Goal: Task Accomplishment & Management: Manage account settings

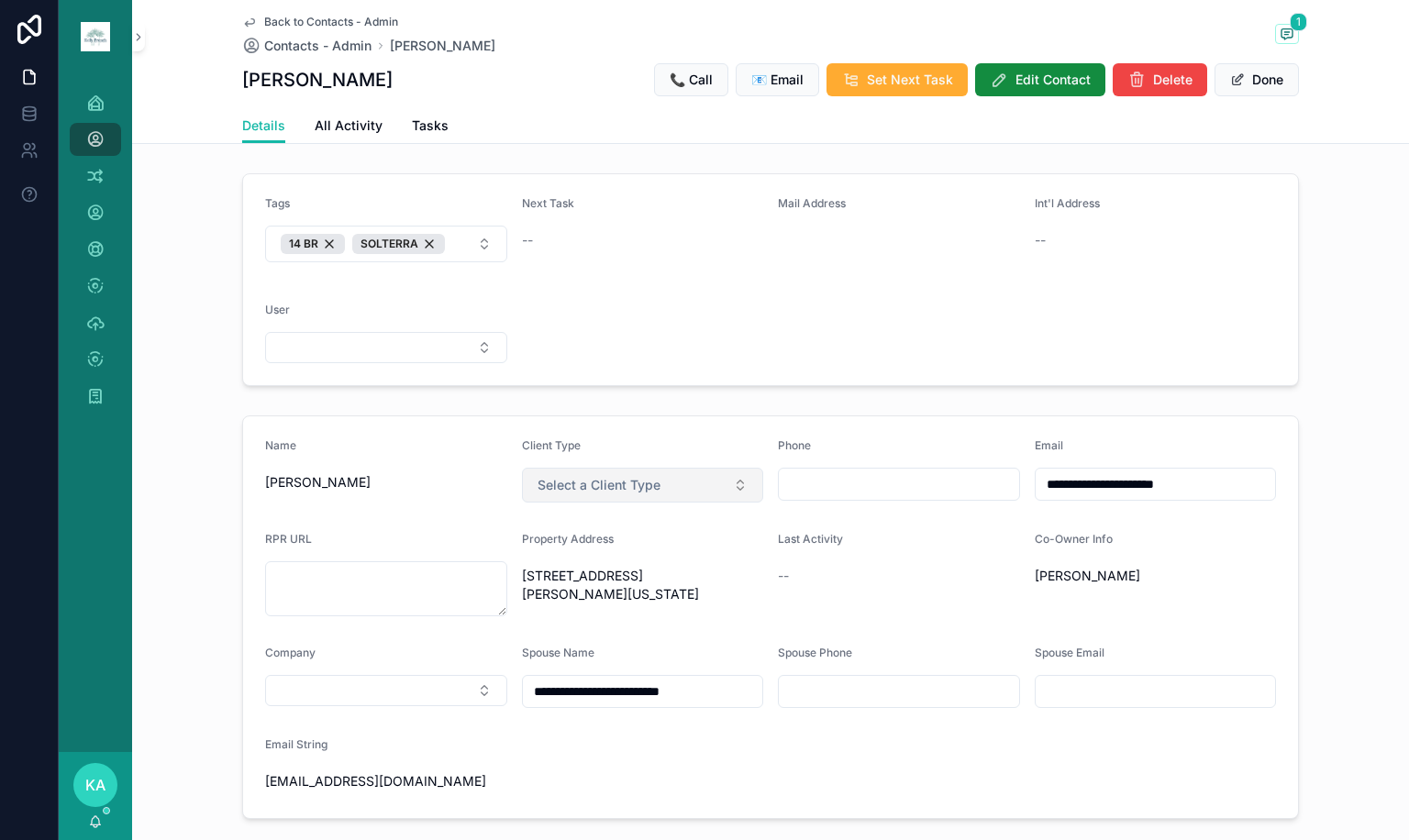
click at [576, 488] on span "Select a Client Type" at bounding box center [599, 485] width 123 height 18
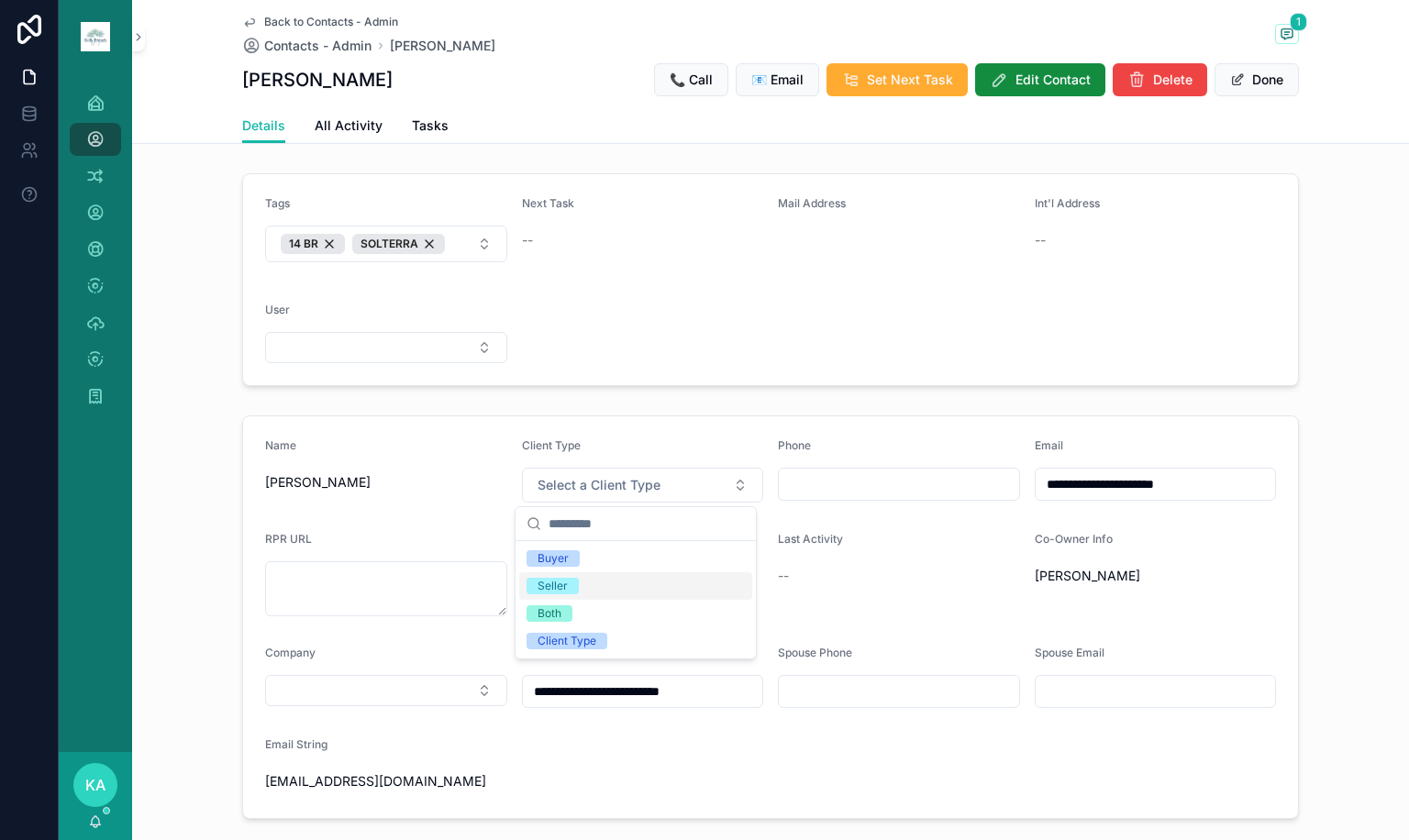
click at [558, 590] on div "Seller" at bounding box center [552, 585] width 30 height 17
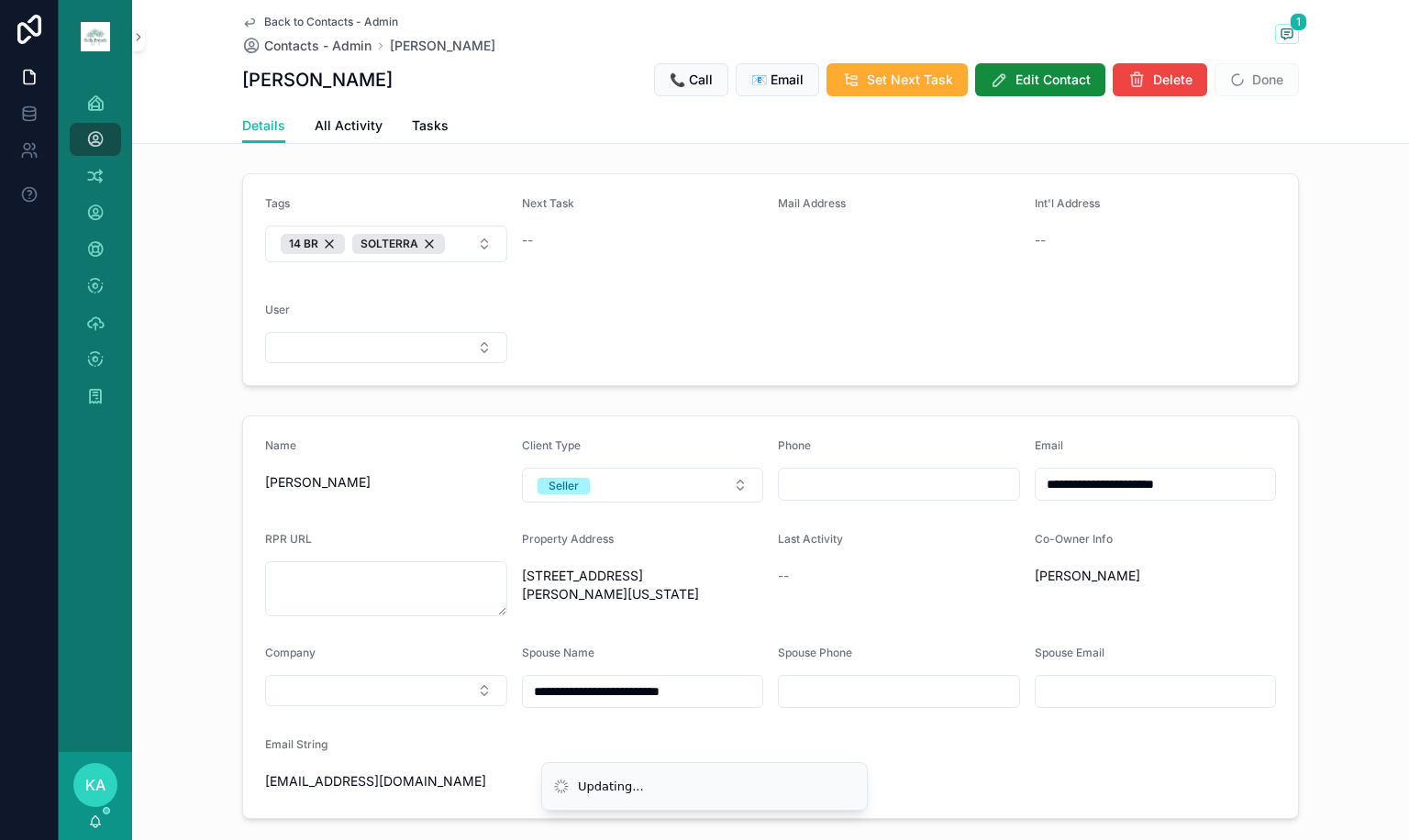
click at [785, 479] on input "scrollable content" at bounding box center [898, 484] width 240 height 25
click at [825, 484] on input "scrollable content" at bounding box center [898, 484] width 240 height 25
paste input "**********"
type input "**********"
click at [846, 677] on div "scrollable content" at bounding box center [898, 691] width 242 height 33
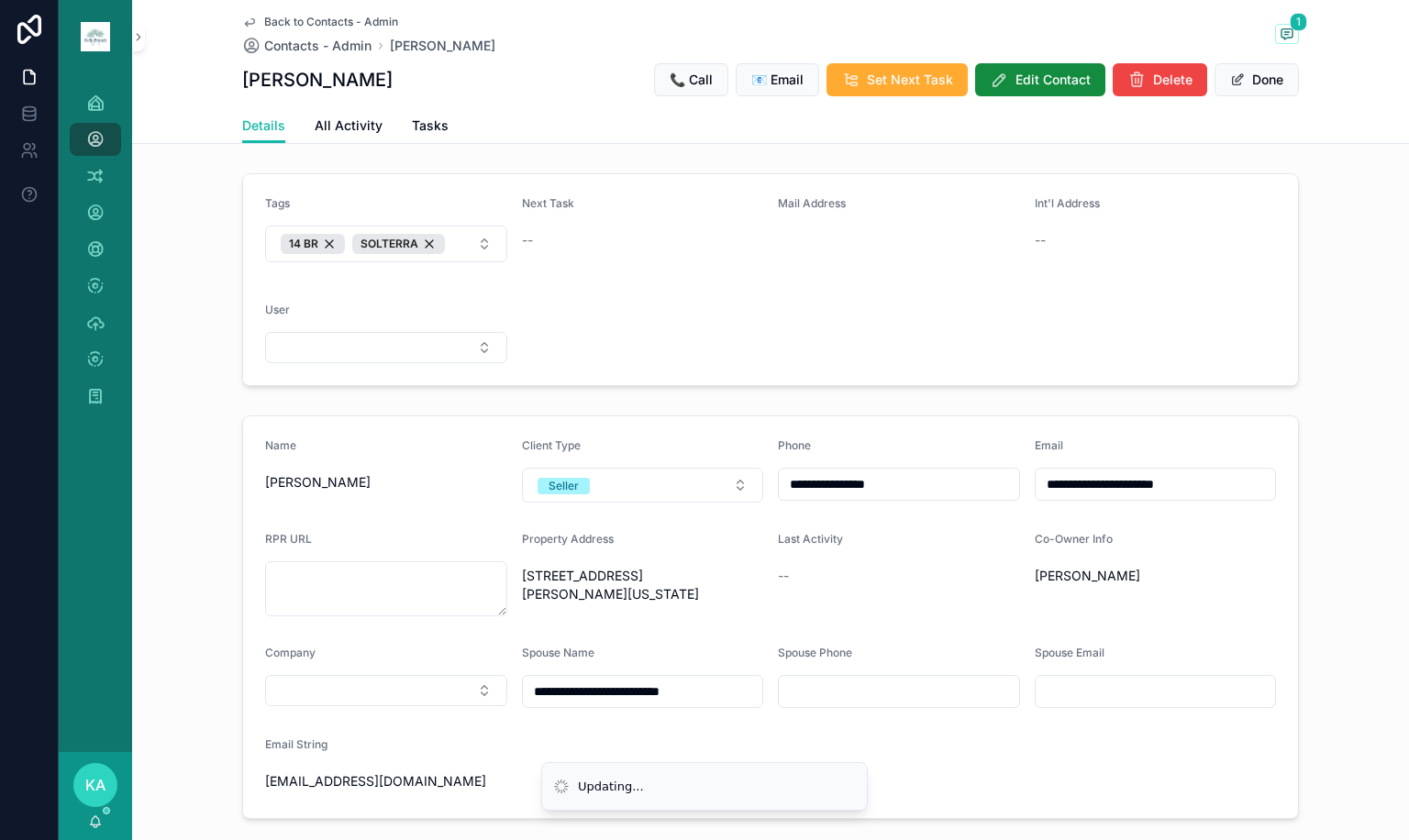
scroll to position [104, 0]
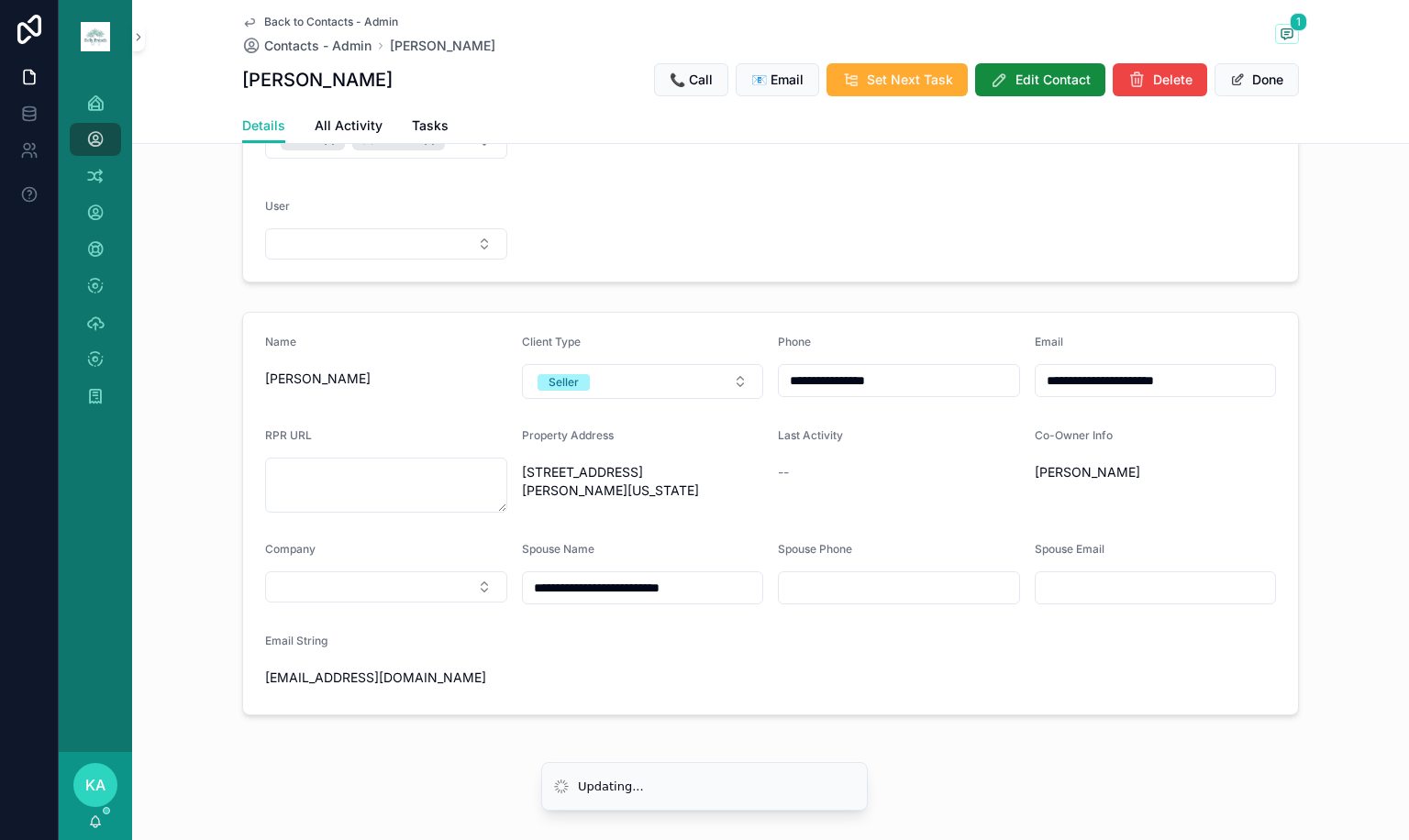
click at [846, 587] on input "scrollable content" at bounding box center [898, 587] width 240 height 25
click at [1159, 598] on input "scrollable content" at bounding box center [1155, 587] width 240 height 25
click at [1086, 586] on input "scrollable content" at bounding box center [1155, 587] width 240 height 25
paste input "**********"
type input "**********"
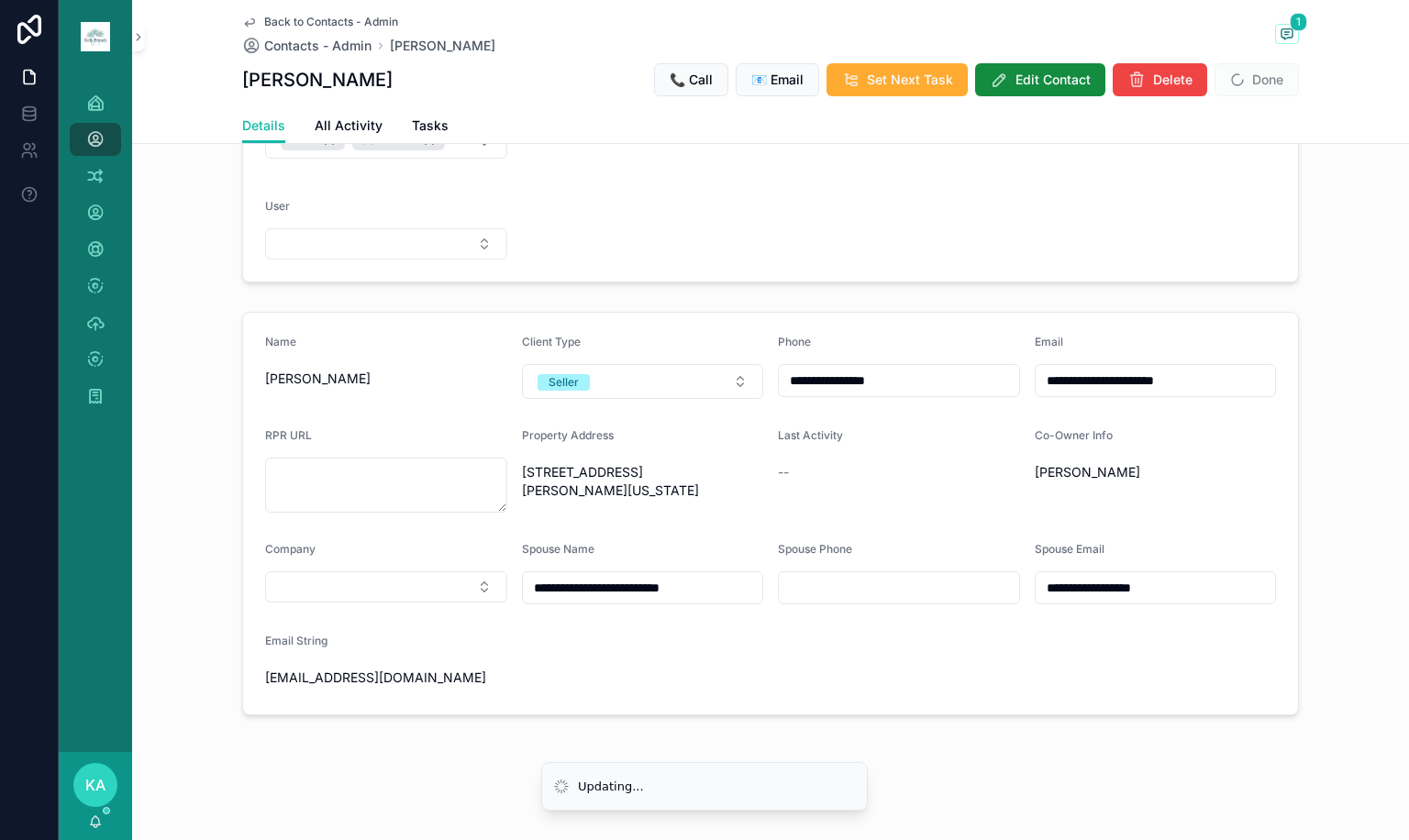
click at [1267, 82] on span "Done" at bounding box center [1256, 80] width 85 height 33
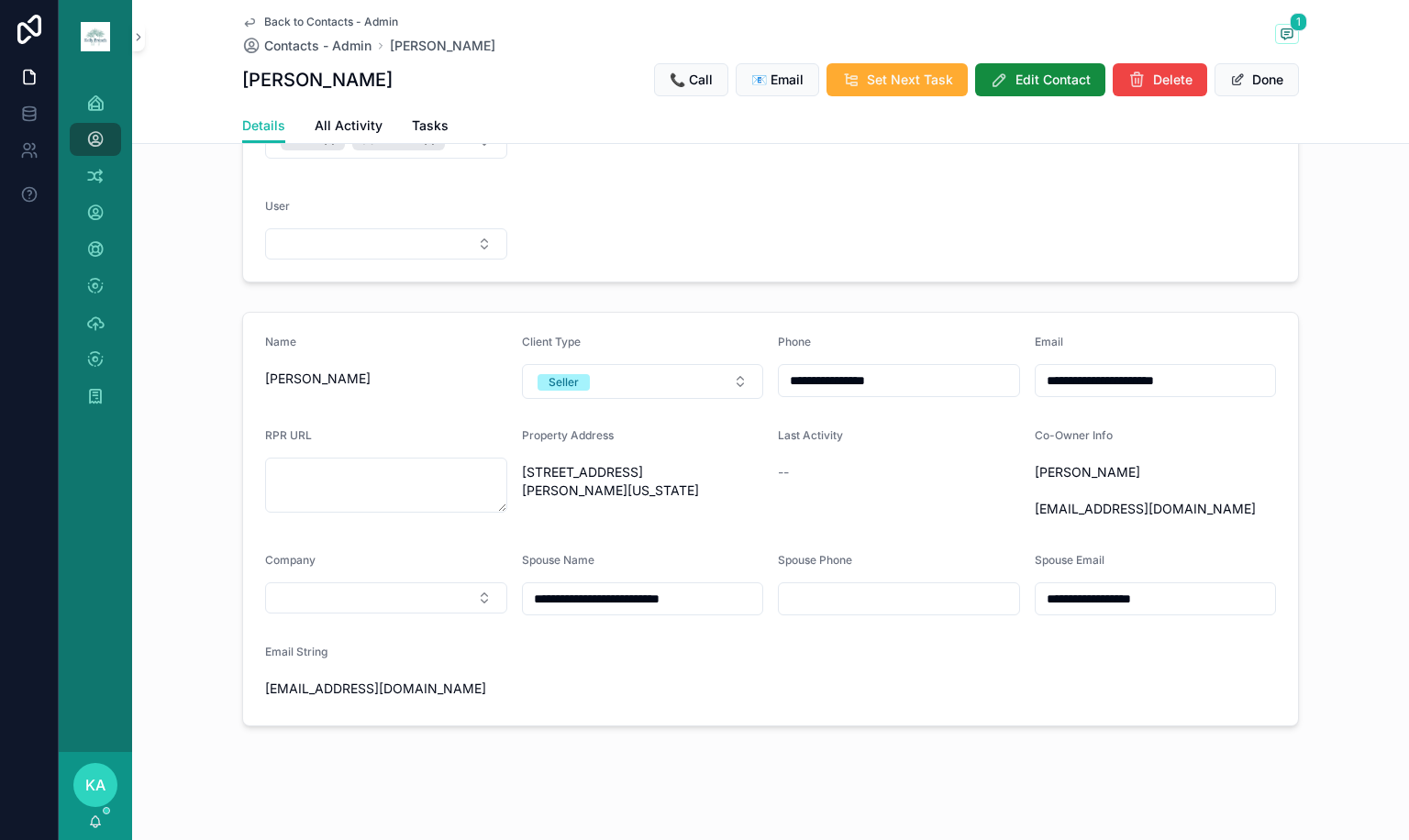
click at [1267, 82] on button "Done" at bounding box center [1256, 80] width 85 height 33
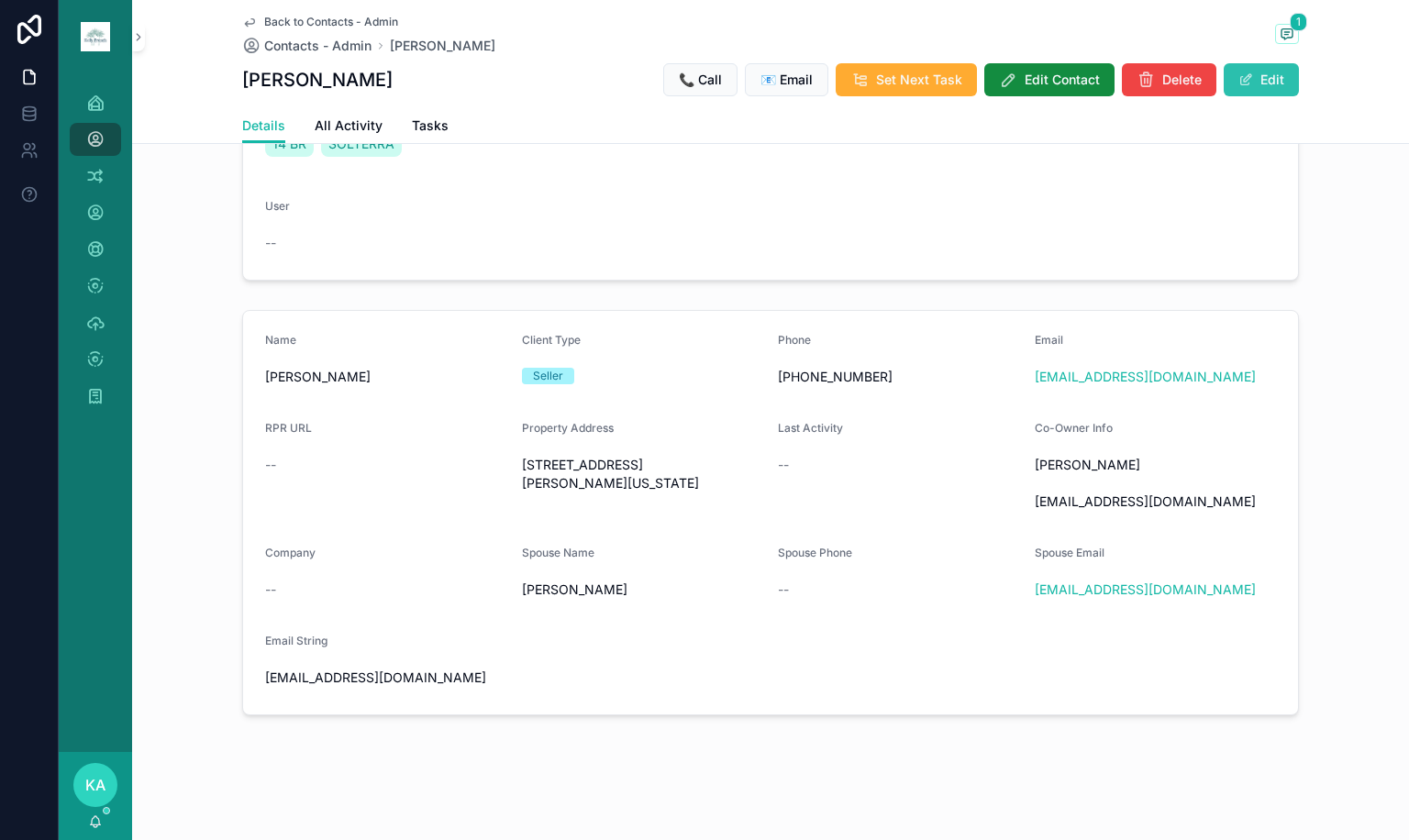
click at [1267, 74] on button "Edit" at bounding box center [1260, 80] width 75 height 33
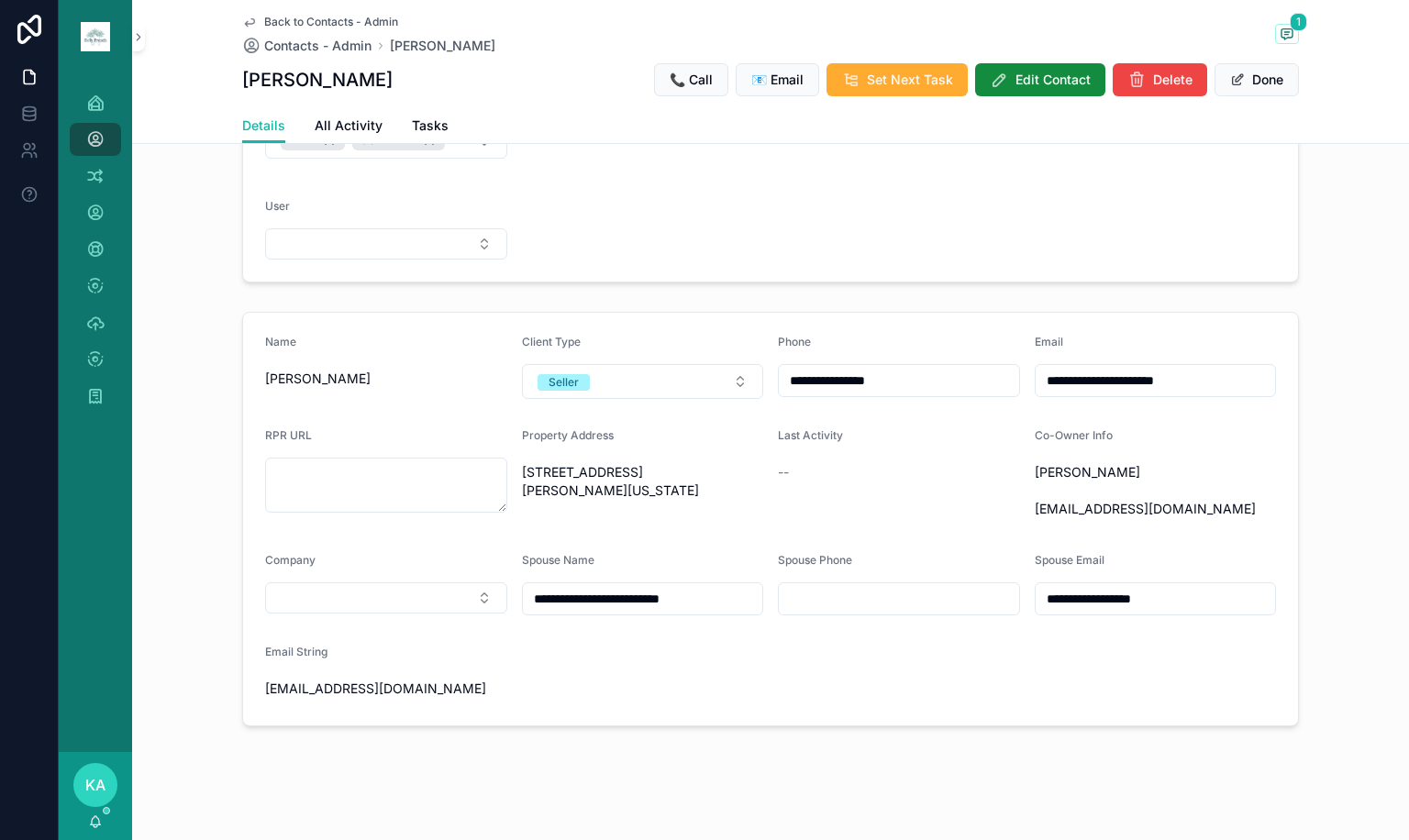
click at [1202, 472] on span "[PERSON_NAME] [EMAIL_ADDRESS][DOMAIN_NAME]" at bounding box center [1155, 490] width 242 height 55
click at [1253, 82] on button "Done" at bounding box center [1256, 80] width 85 height 33
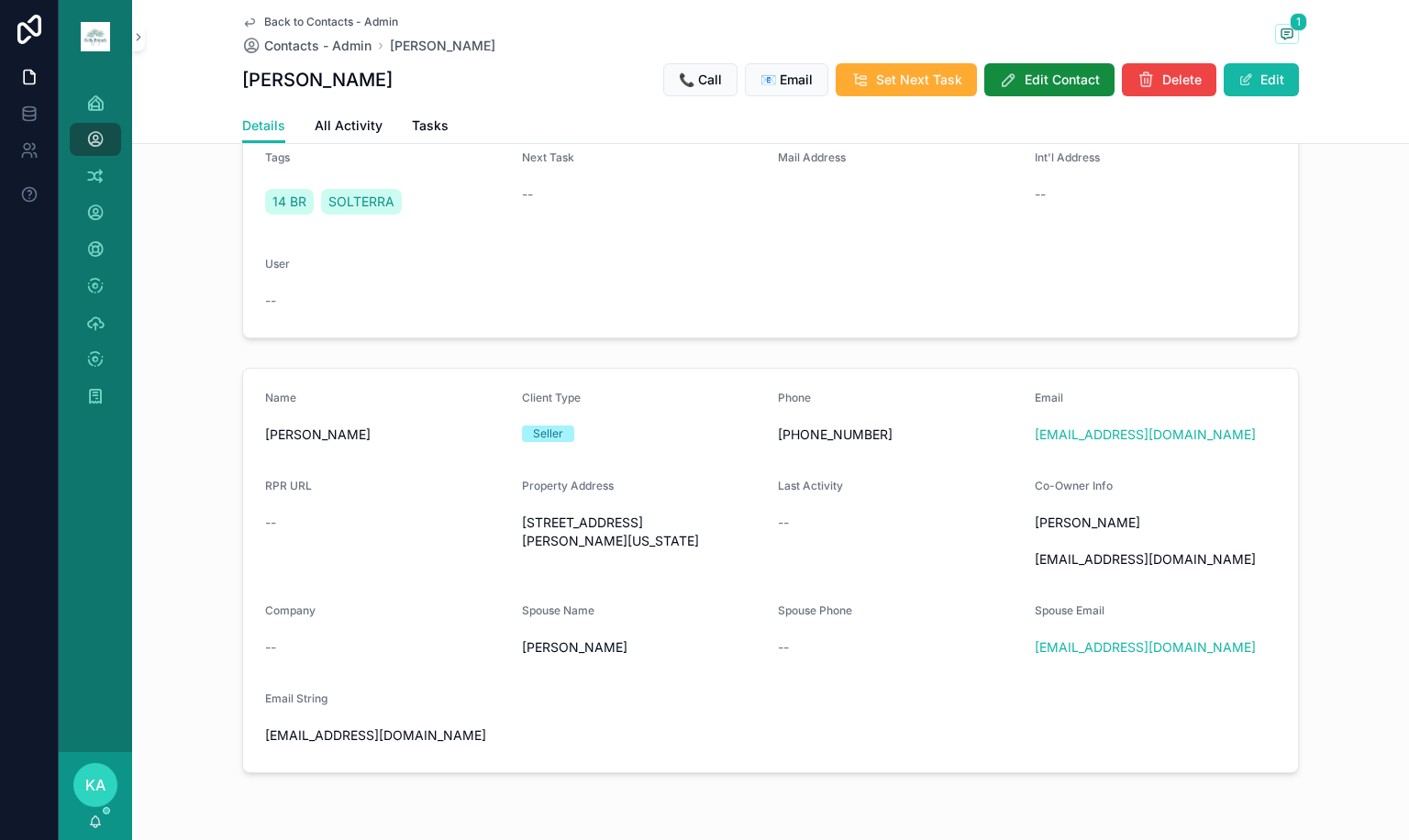
scroll to position [0, 0]
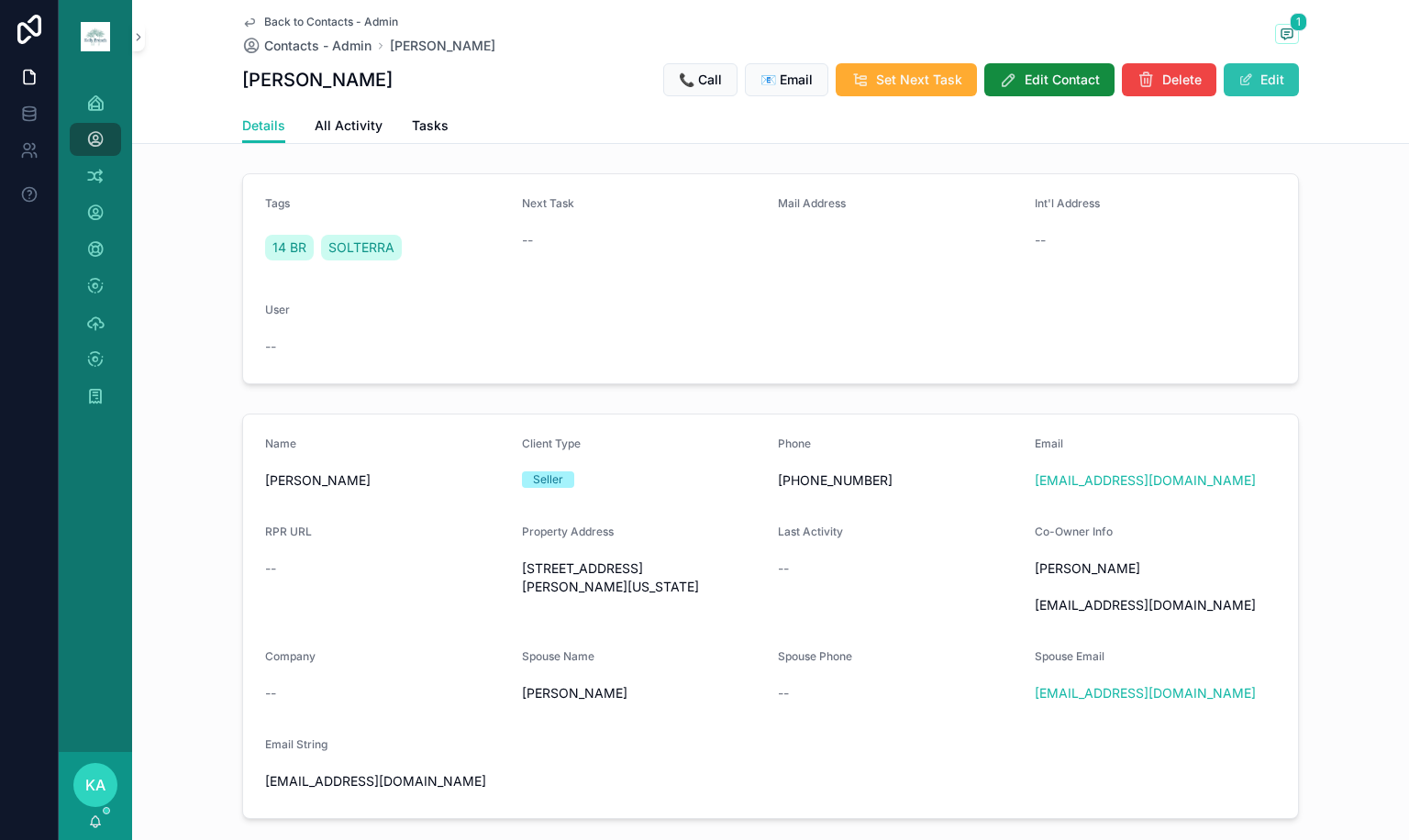
click at [1249, 84] on button "Edit" at bounding box center [1260, 80] width 75 height 33
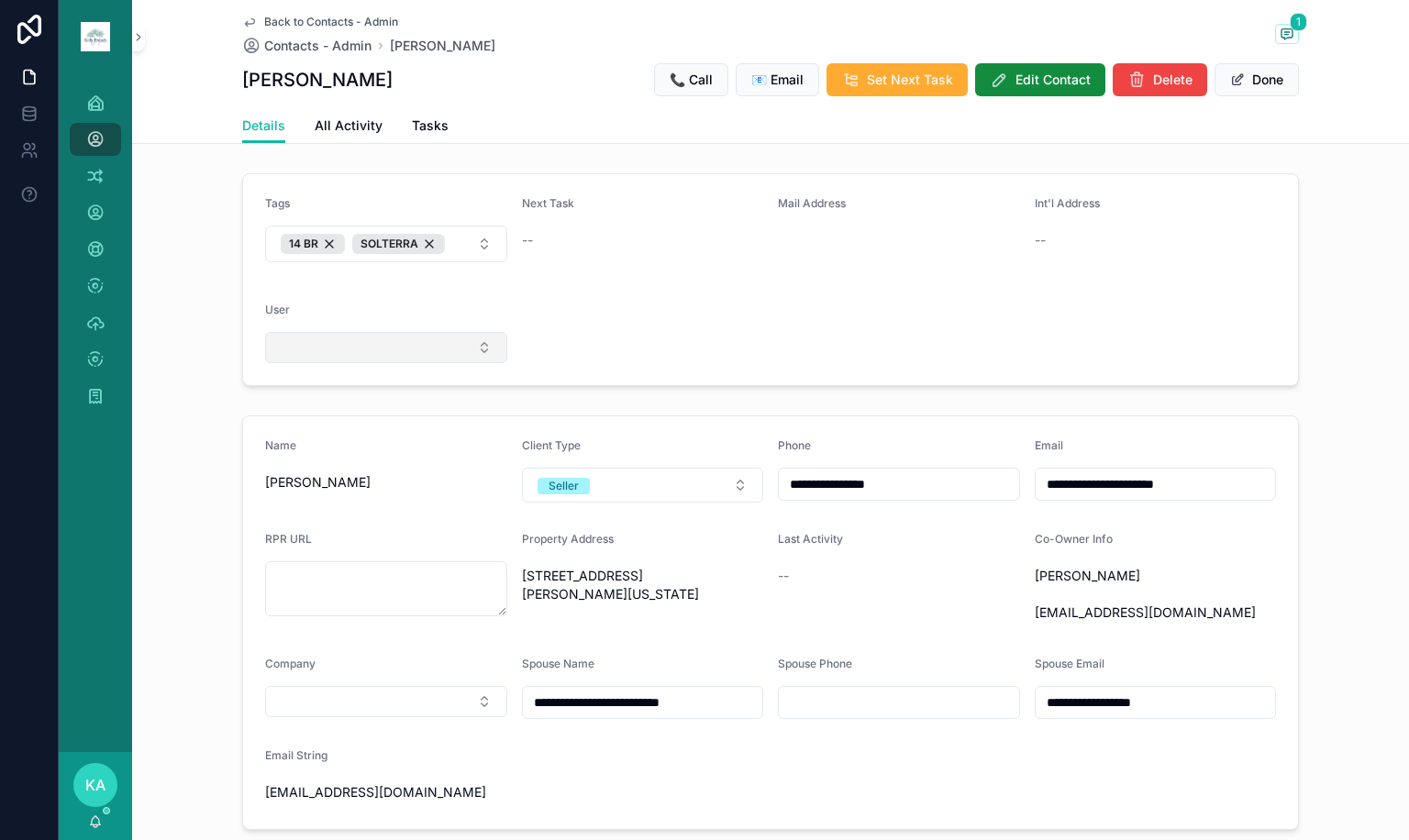
click at [360, 348] on button "Select Button" at bounding box center [386, 347] width 242 height 31
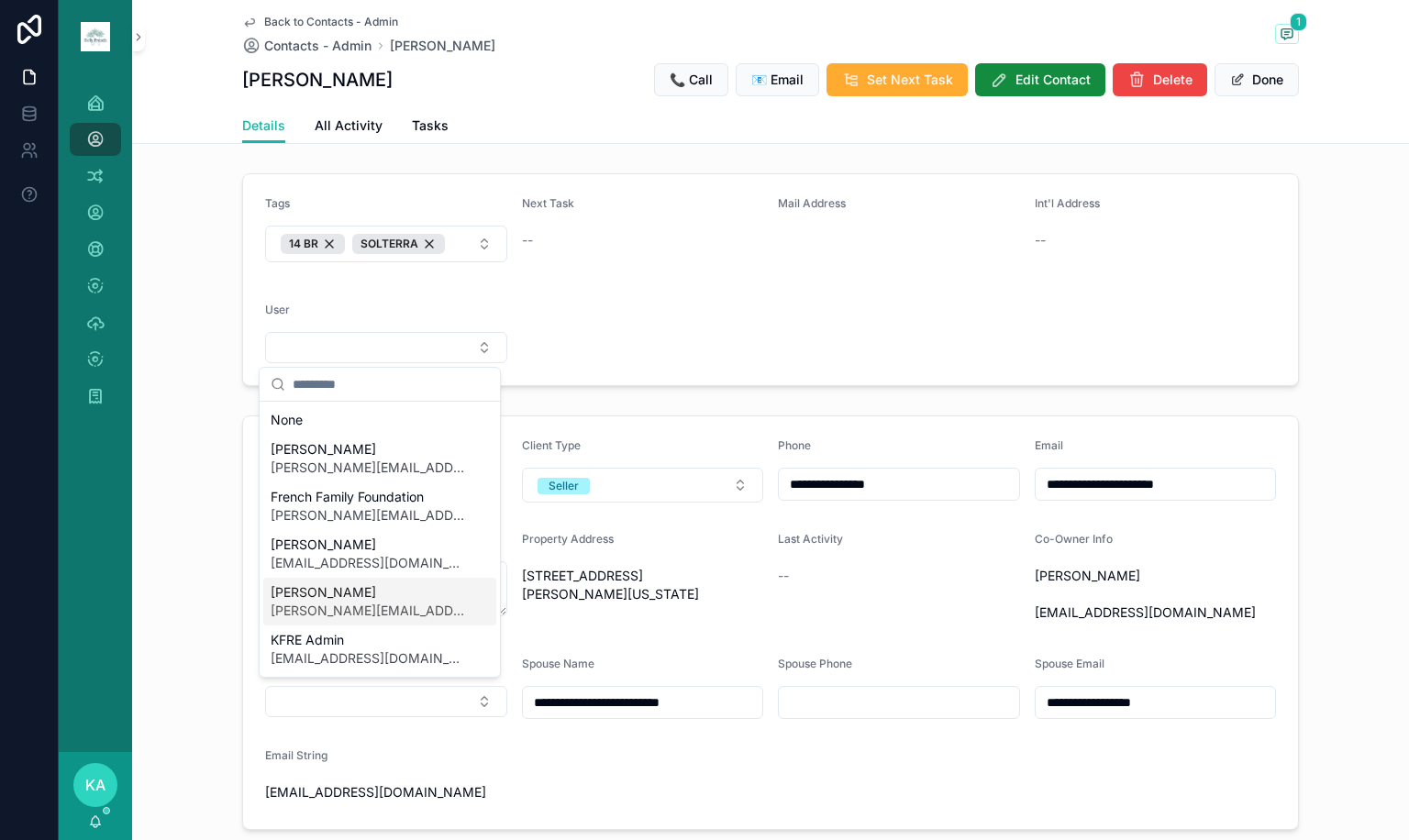
click at [330, 591] on span "[PERSON_NAME]" at bounding box center [369, 592] width 196 height 18
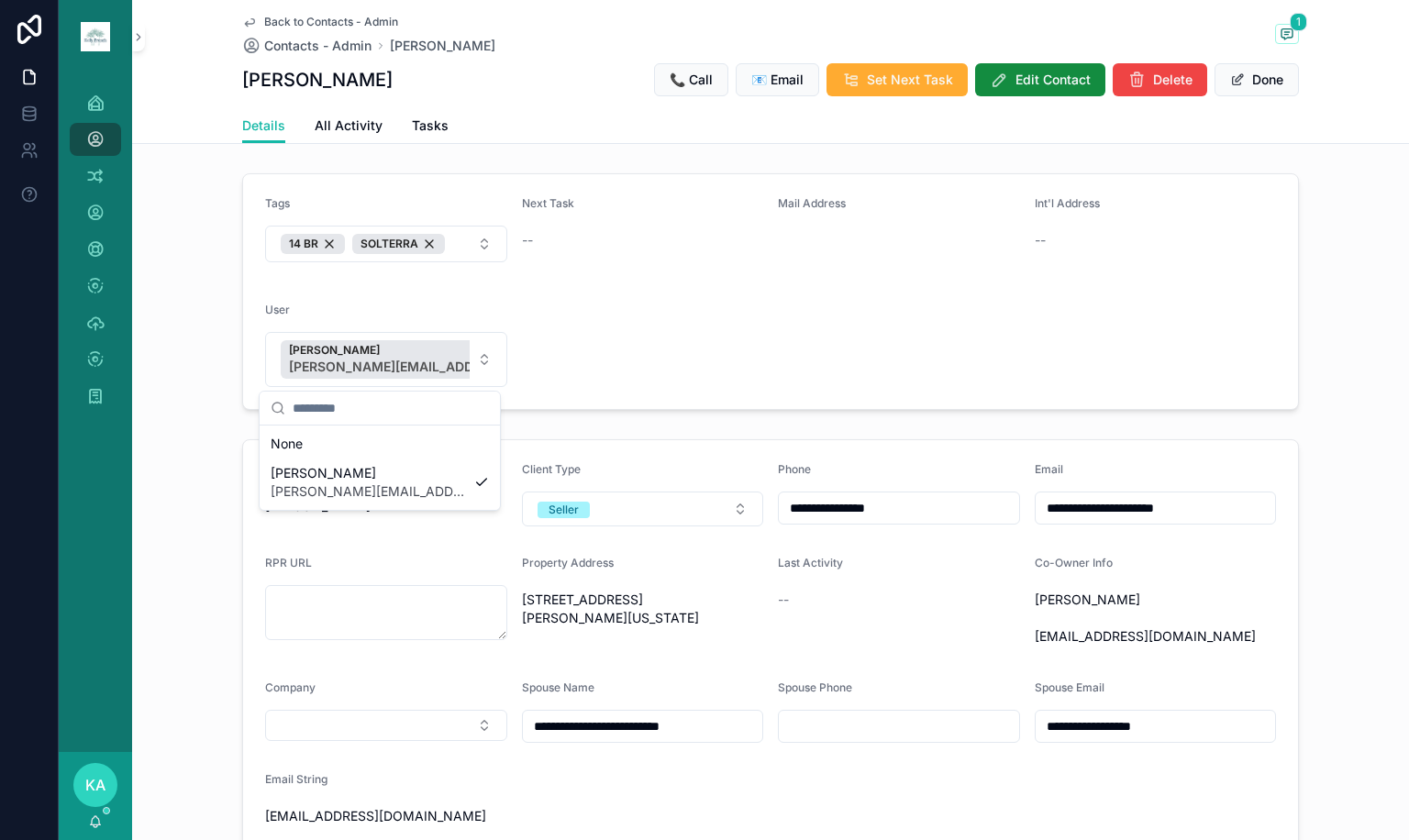
click at [1259, 83] on button "Done" at bounding box center [1256, 80] width 85 height 33
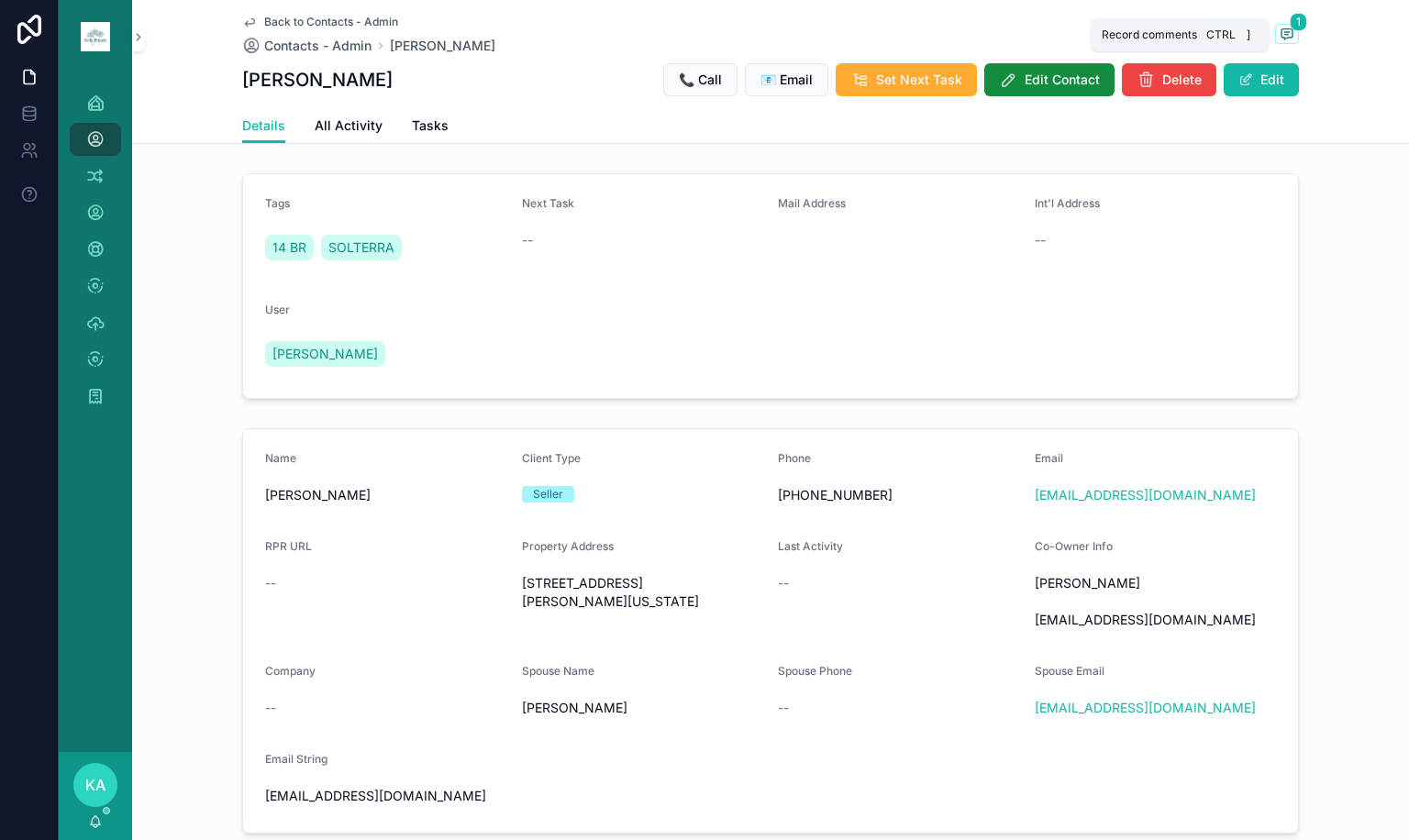
click at [1282, 28] on icon "scrollable content" at bounding box center [1286, 33] width 11 height 10
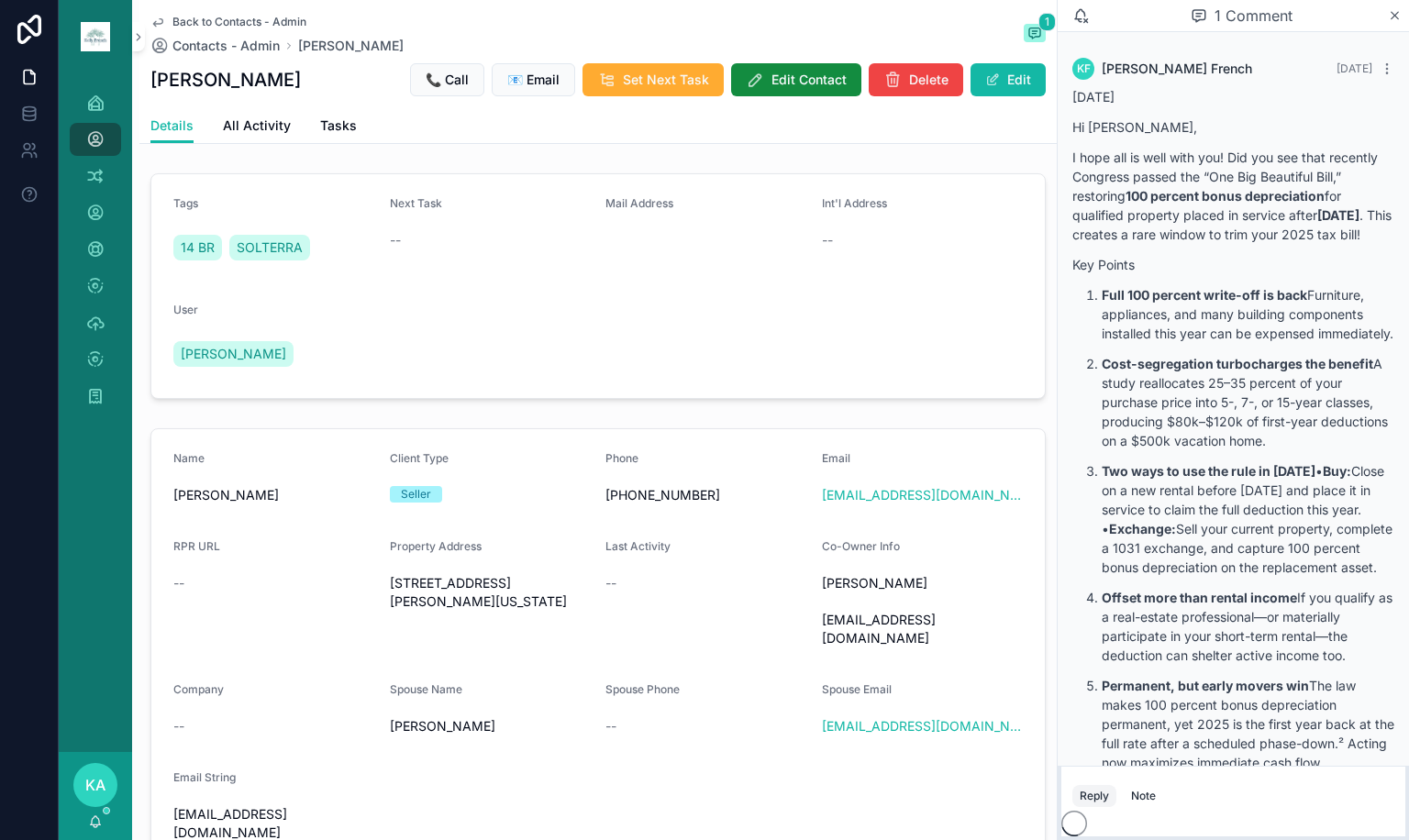
scroll to position [387, 0]
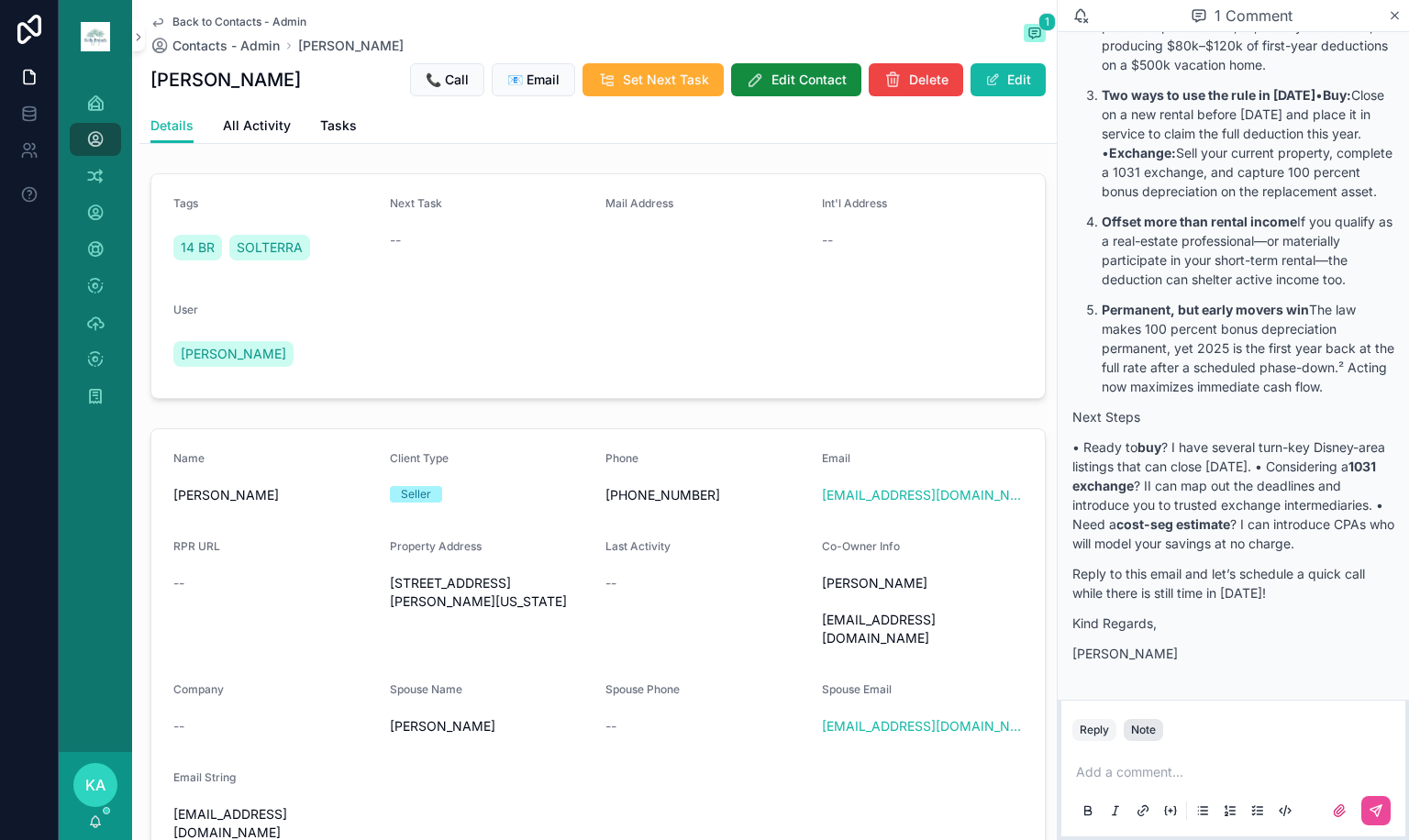
click at [1161, 736] on button "Note" at bounding box center [1144, 730] width 40 height 22
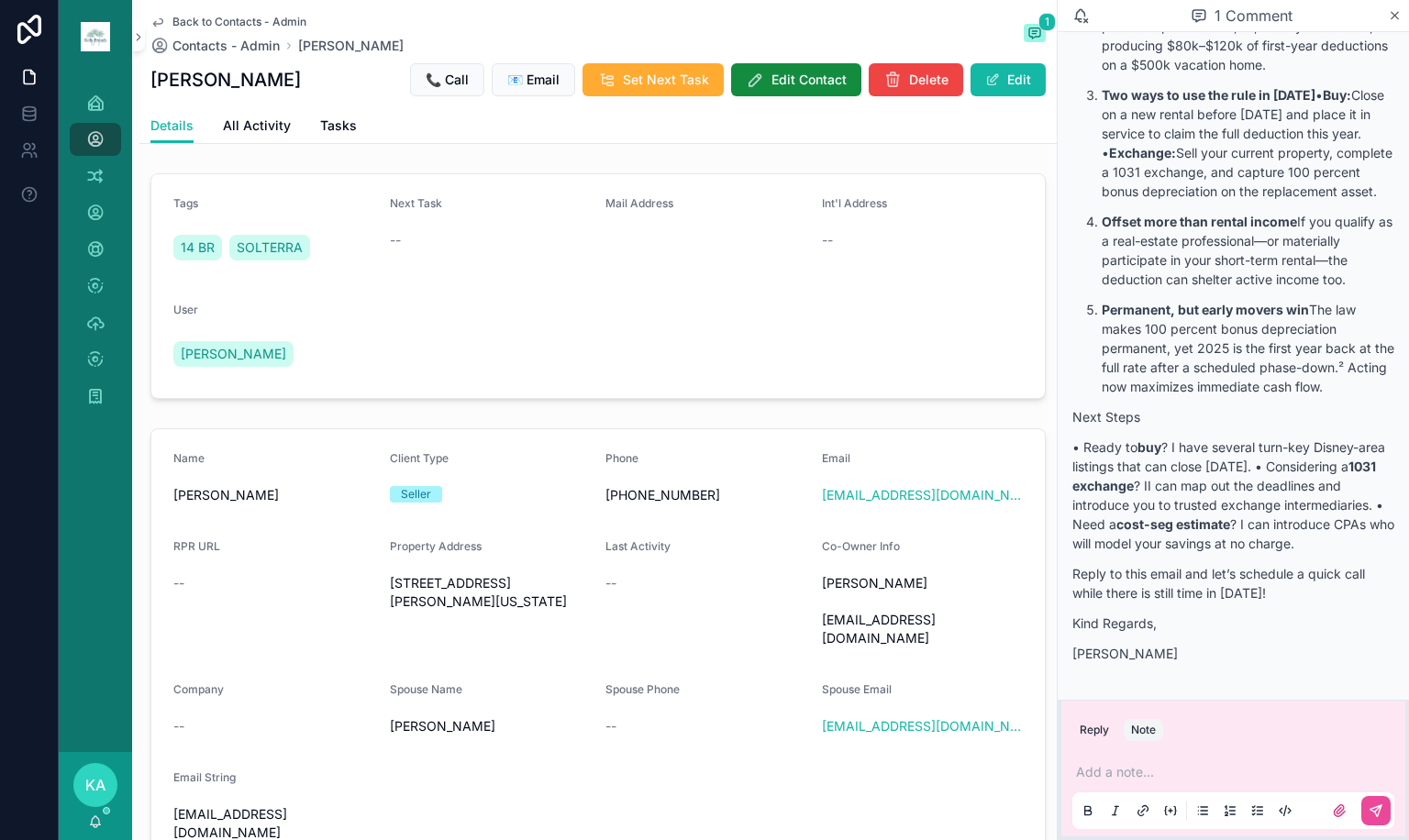
click at [1159, 732] on button "Note" at bounding box center [1144, 730] width 40 height 22
click at [1398, 24] on div "1 Comment" at bounding box center [1233, 16] width 351 height 32
click at [1398, 16] on icon "scrollable content" at bounding box center [1394, 15] width 14 height 15
